Goal: Task Accomplishment & Management: Complete application form

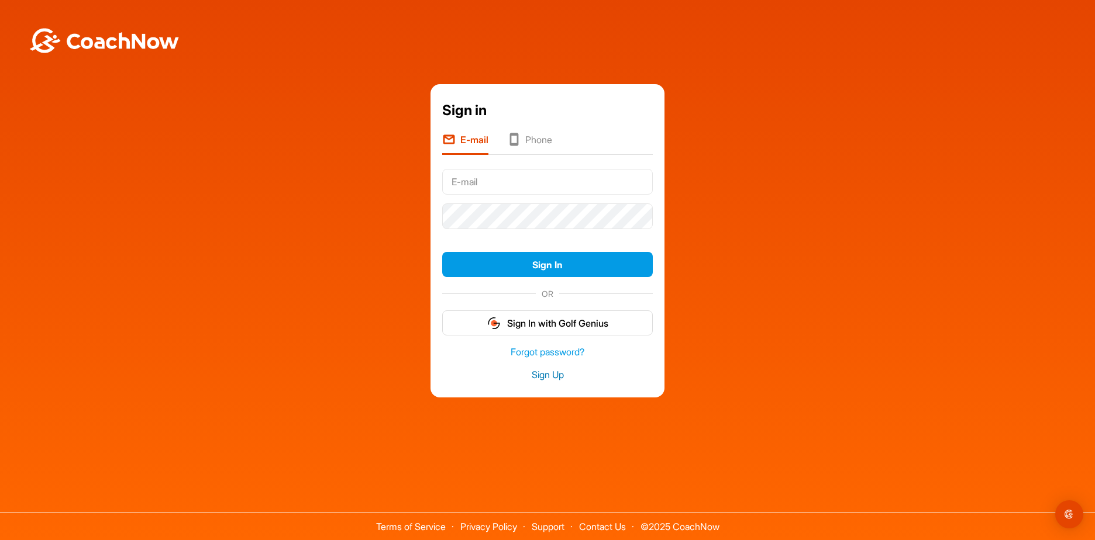
type input "[EMAIL_ADDRESS][DOMAIN_NAME]"
click at [558, 378] on link "Sign Up" at bounding box center [547, 374] width 211 height 13
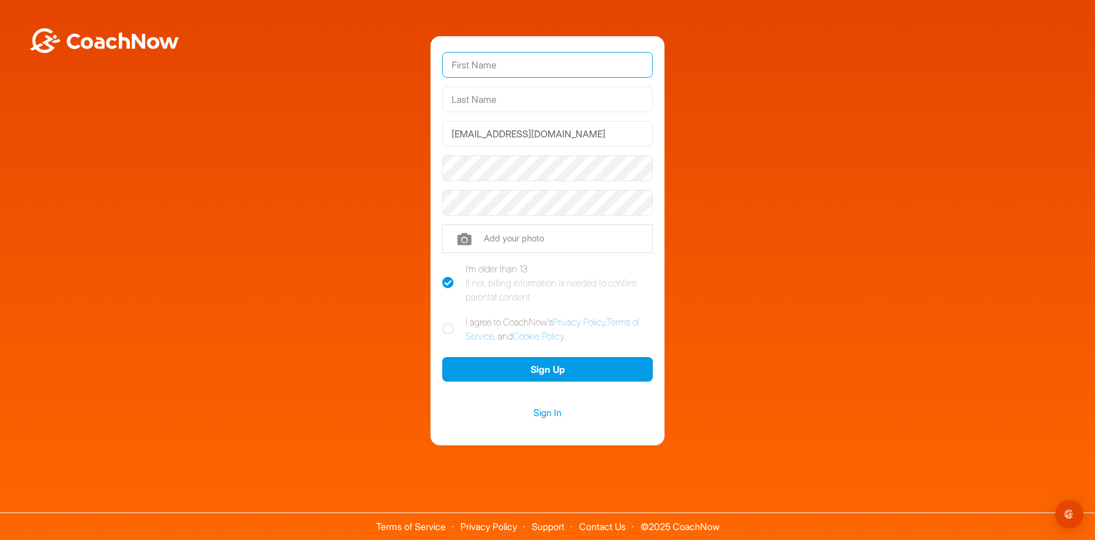
click at [544, 65] on input "text" at bounding box center [547, 65] width 211 height 26
click at [716, 111] on div "[EMAIL_ADDRESS][DOMAIN_NAME] Phone +1 Phone Number (so your coach can contact y…" at bounding box center [547, 241] width 1083 height 410
drag, startPoint x: 257, startPoint y: 126, endPoint x: 233, endPoint y: 122, distance: 24.2
click at [236, 125] on div "[EMAIL_ADDRESS][DOMAIN_NAME] Phone +1 Phone Number (so your coach can contact y…" at bounding box center [547, 241] width 1083 height 410
type input "J"
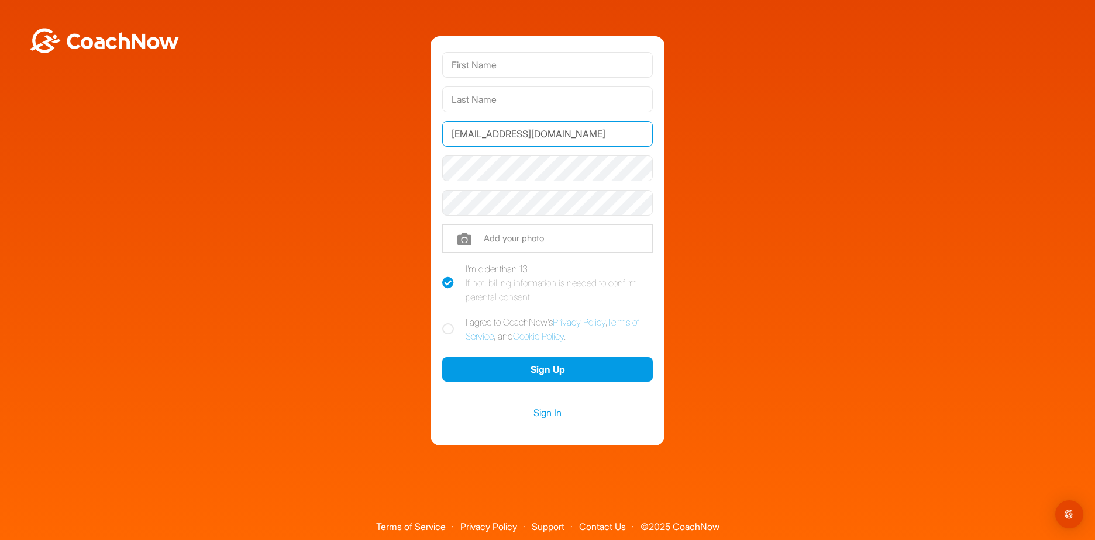
type input "[EMAIL_ADDRESS][DOMAIN_NAME]"
click at [449, 329] on icon at bounding box center [448, 329] width 12 height 12
click at [449, 323] on input "I agree to CoachNow's Privacy Policy , Terms of Service , and Cookie Policy ." at bounding box center [446, 319] width 8 height 8
checkbox input "true"
click at [478, 98] on input "text" at bounding box center [547, 100] width 211 height 26
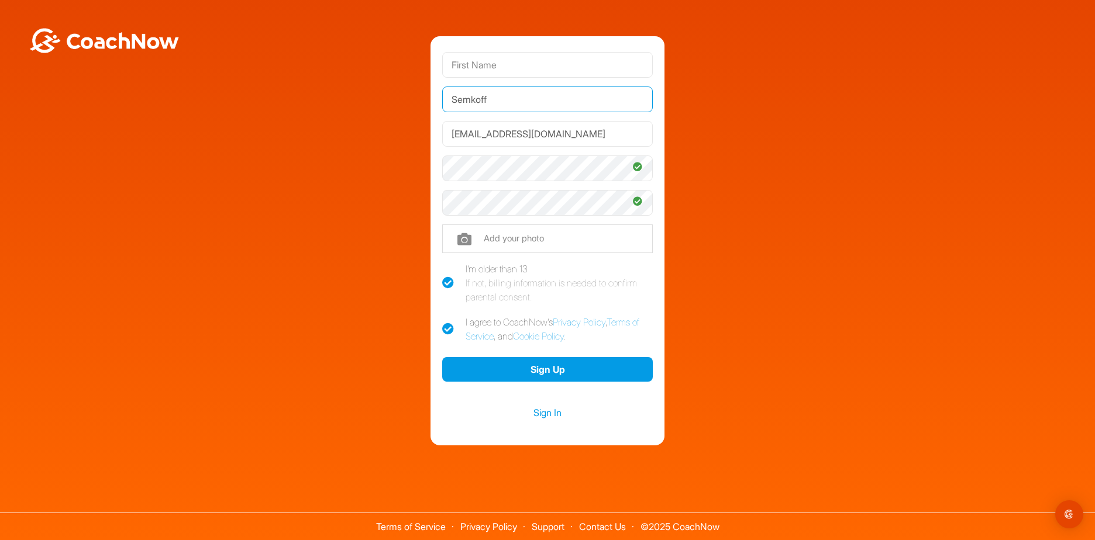
type input "Semkoff"
